Goal: Information Seeking & Learning: Learn about a topic

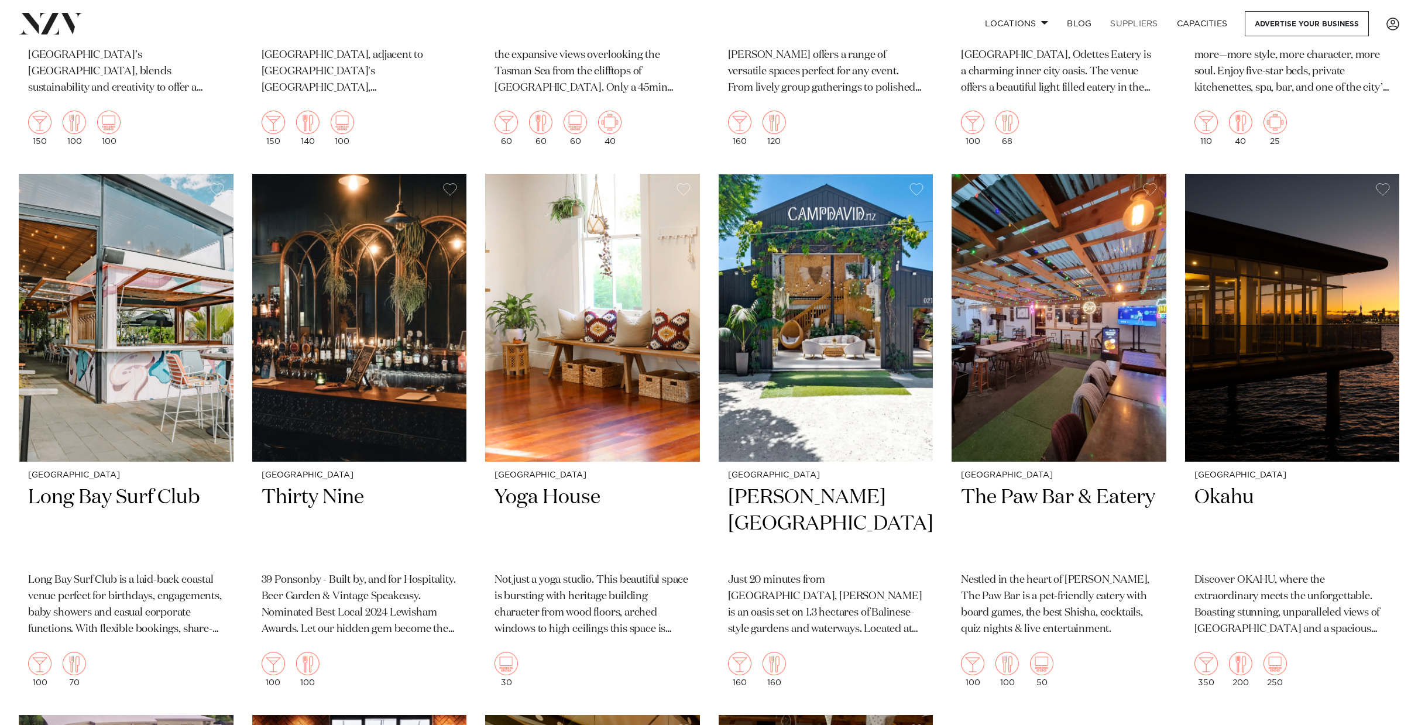
scroll to position [9141, 0]
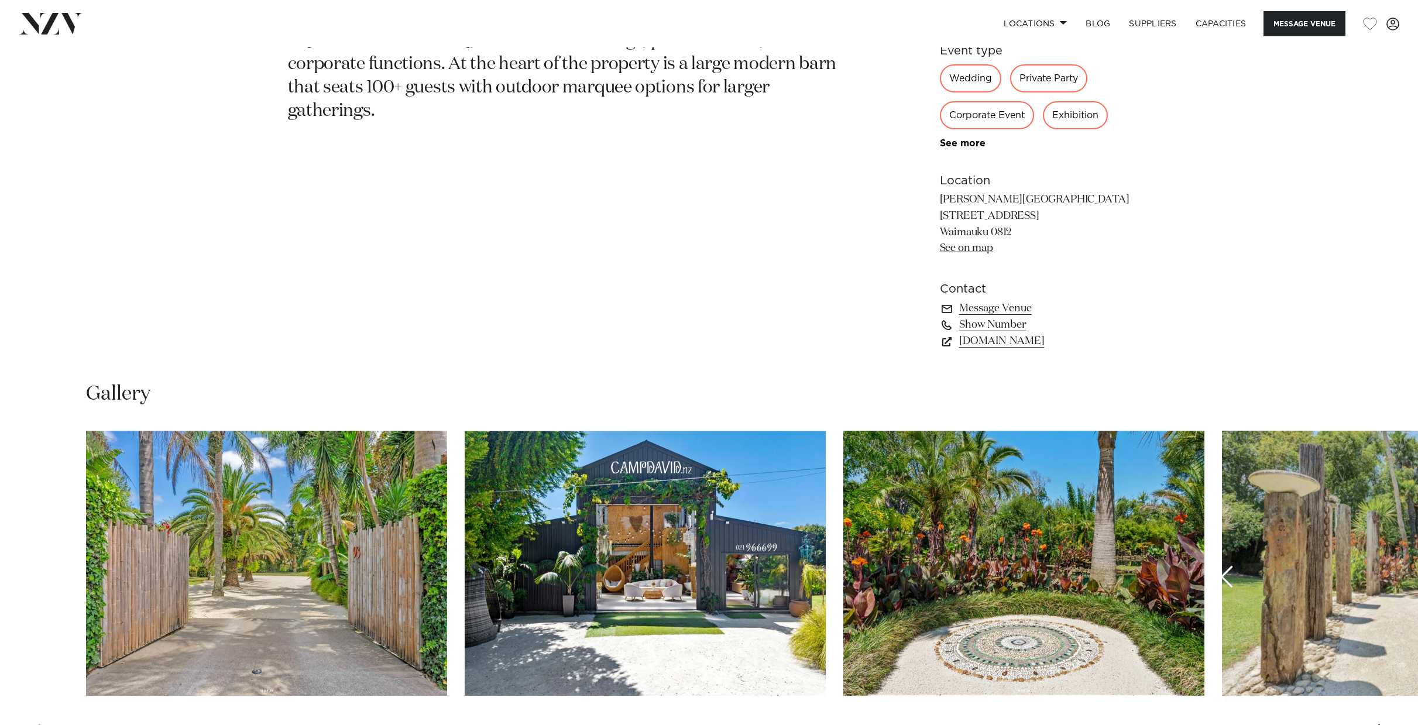
scroll to position [930, 0]
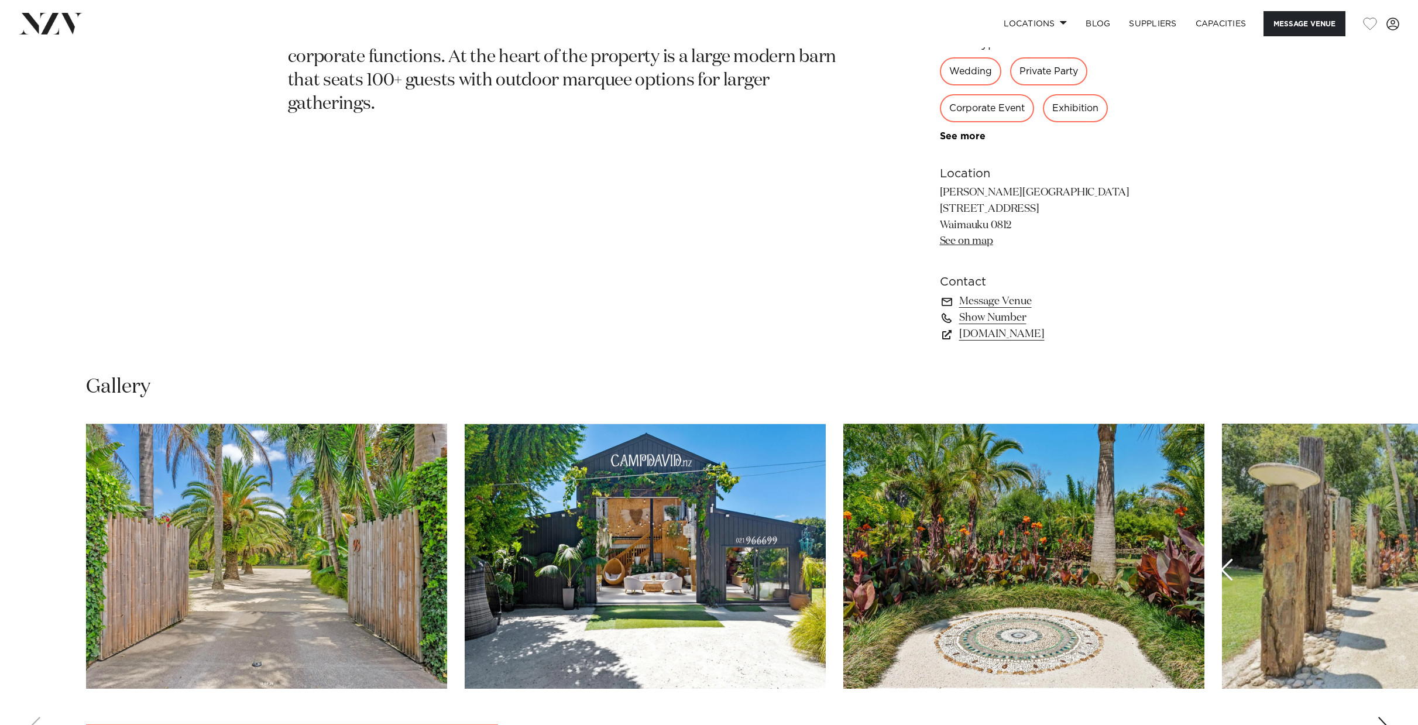
click at [1232, 574] on img "4 / 10" at bounding box center [1402, 556] width 361 height 265
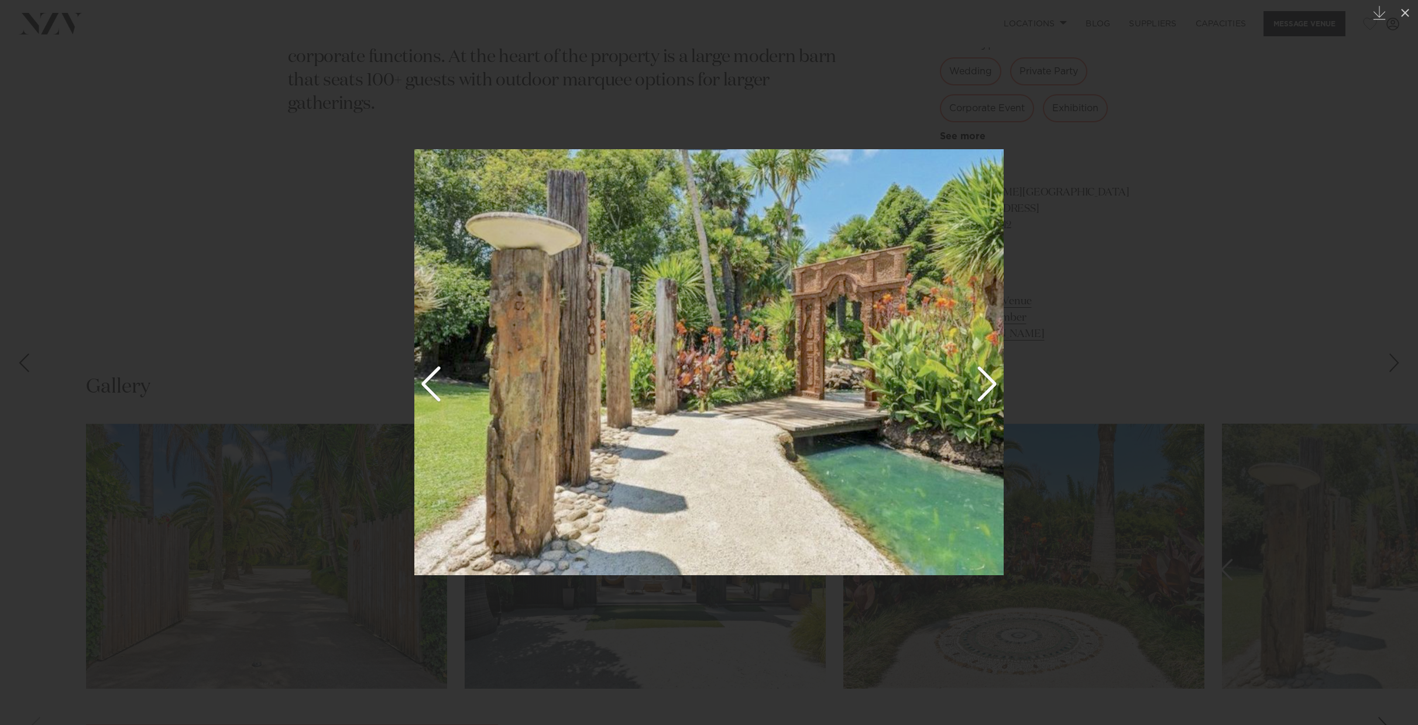
click at [994, 379] on img at bounding box center [708, 362] width 589 height 426
click at [986, 387] on img at bounding box center [708, 362] width 589 height 426
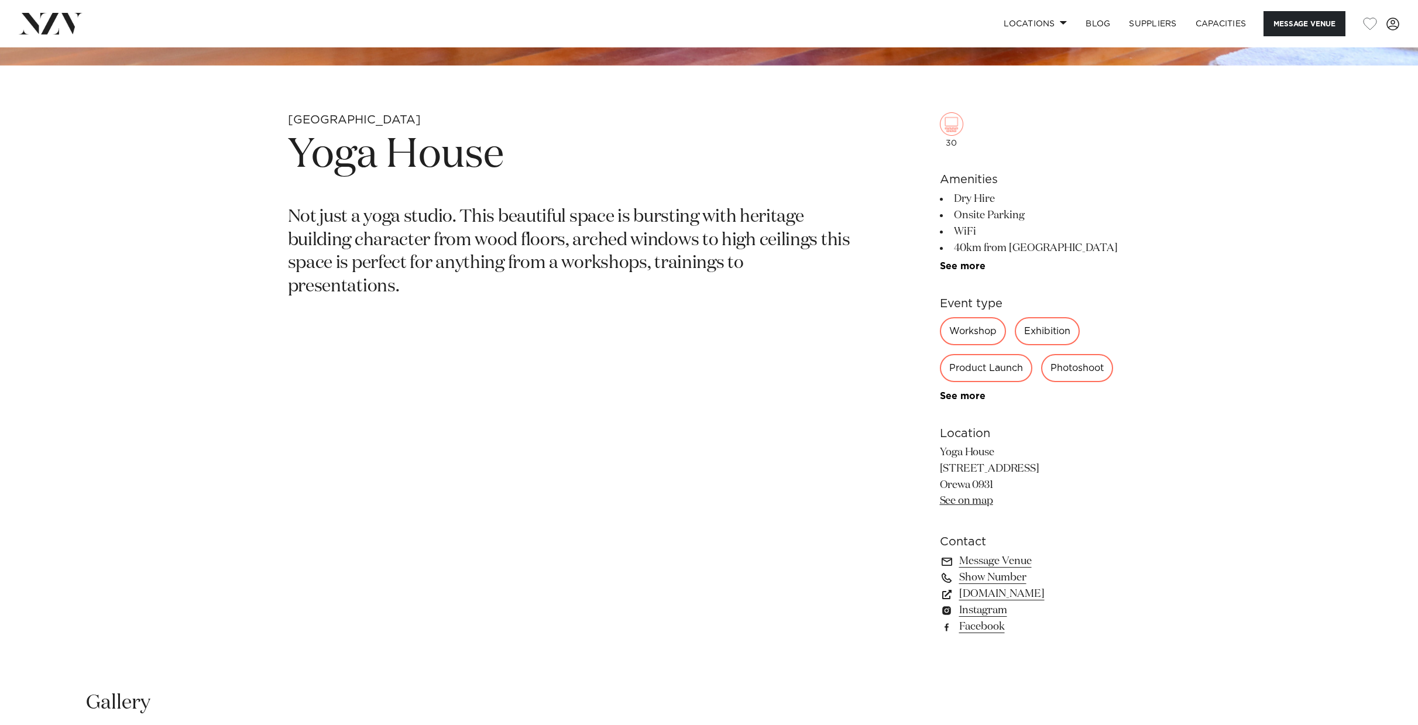
scroll to position [893, 0]
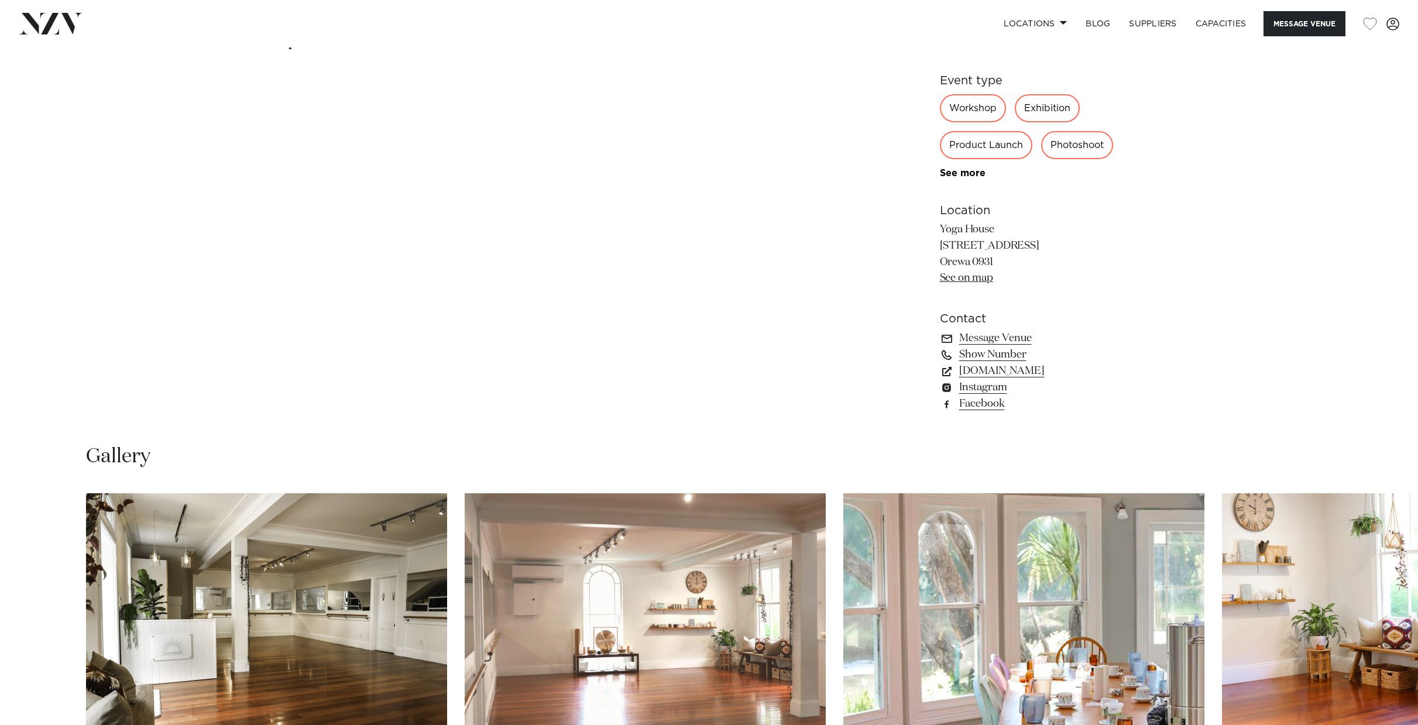
click at [1027, 595] on img "3 / 6" at bounding box center [1023, 625] width 361 height 265
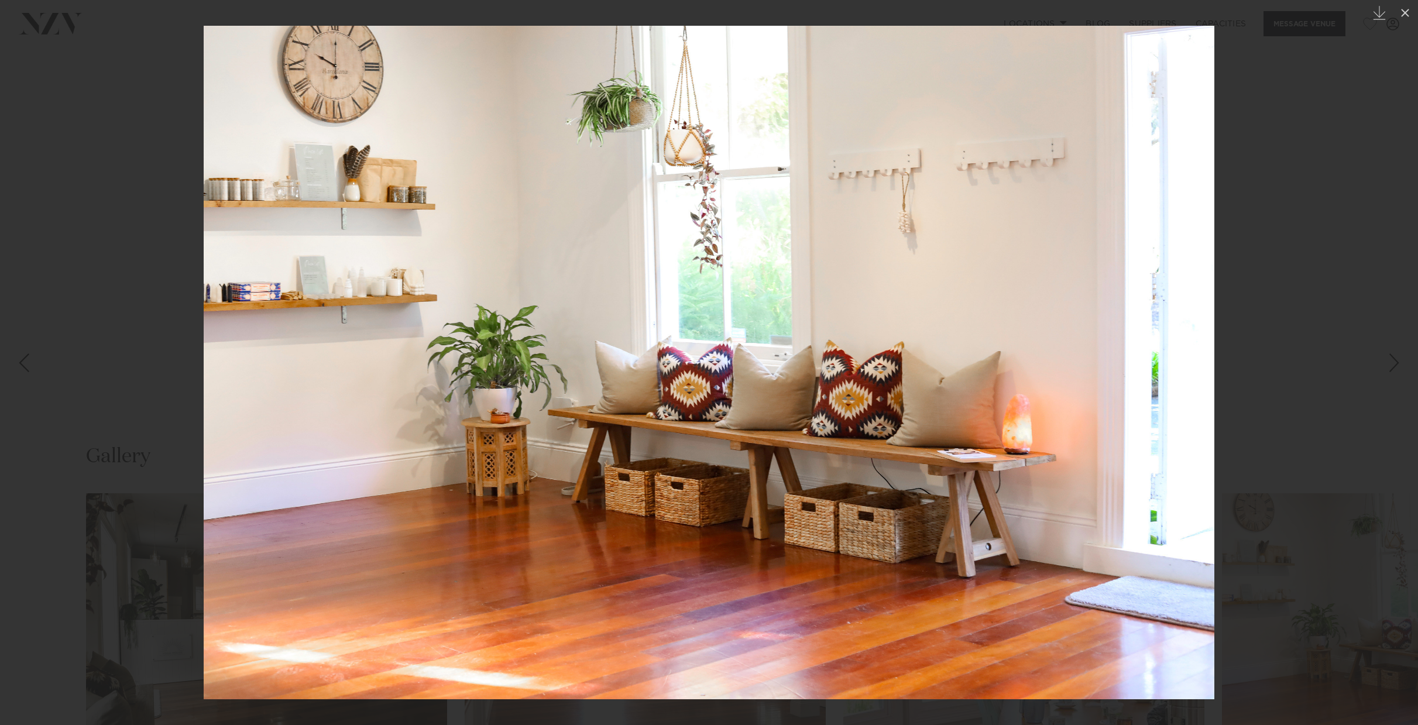
click at [1335, 338] on div at bounding box center [709, 362] width 1418 height 725
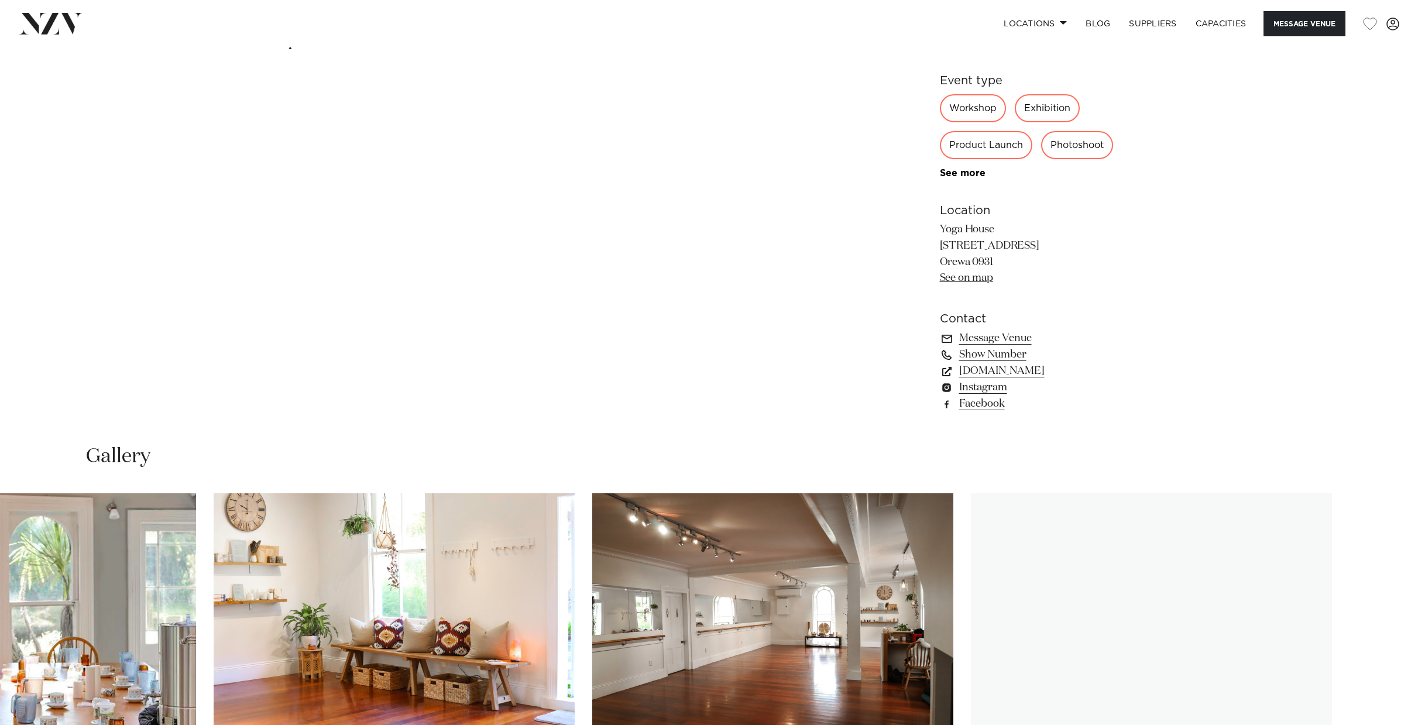
click at [1174, 563] on img "6 / 6" at bounding box center [1151, 625] width 361 height 265
